Goal: Check status: Check status

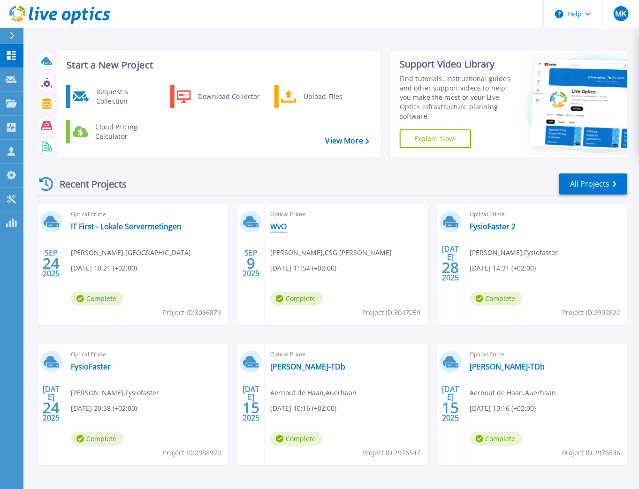
click at [278, 227] on link "WvO" at bounding box center [278, 226] width 16 height 9
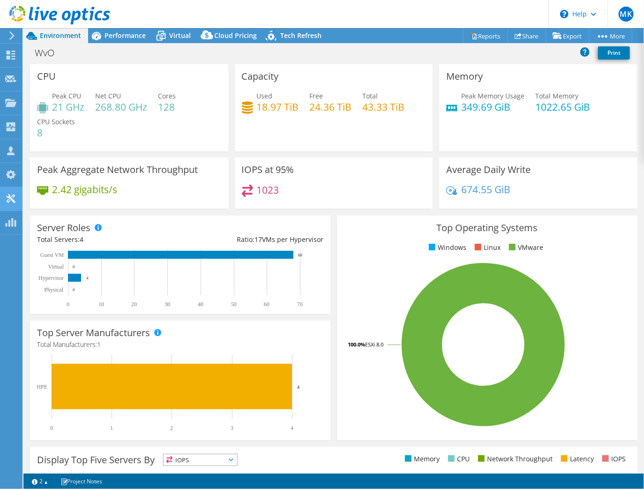
select select "EUFrankfurt"
click at [134, 38] on span "Performance" at bounding box center [125, 35] width 41 height 9
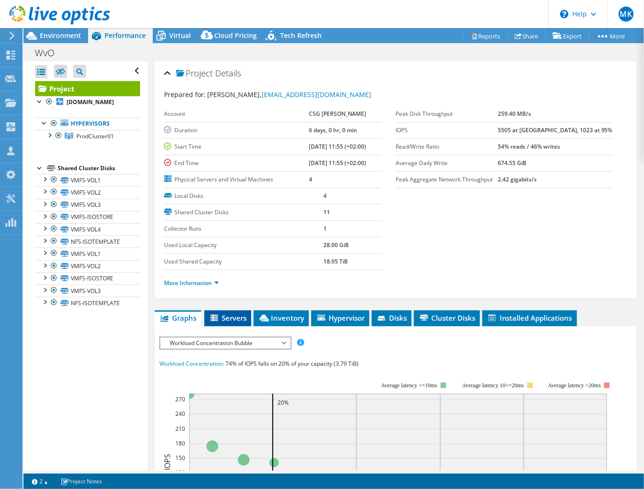
click at [232, 317] on span "Servers" at bounding box center [228, 317] width 38 height 9
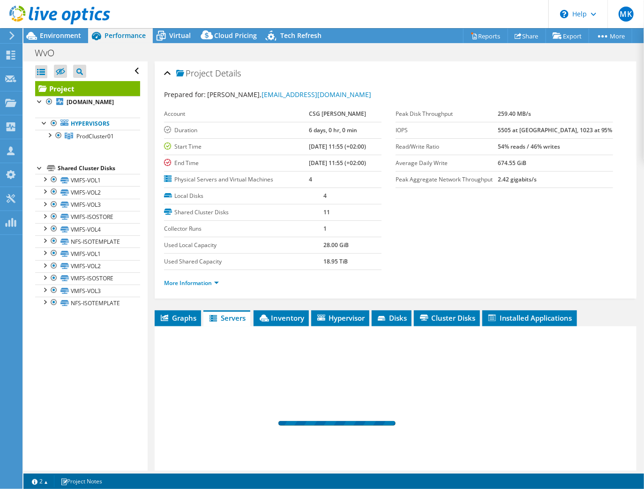
scroll to position [88, 0]
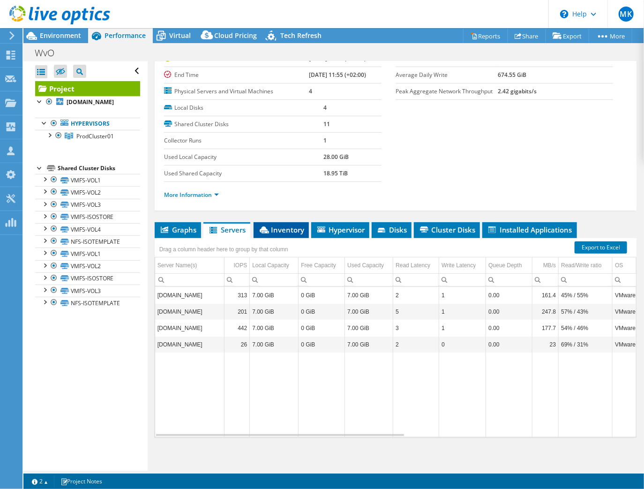
click at [283, 231] on span "Inventory" at bounding box center [281, 229] width 46 height 9
